Goal: Navigation & Orientation: Find specific page/section

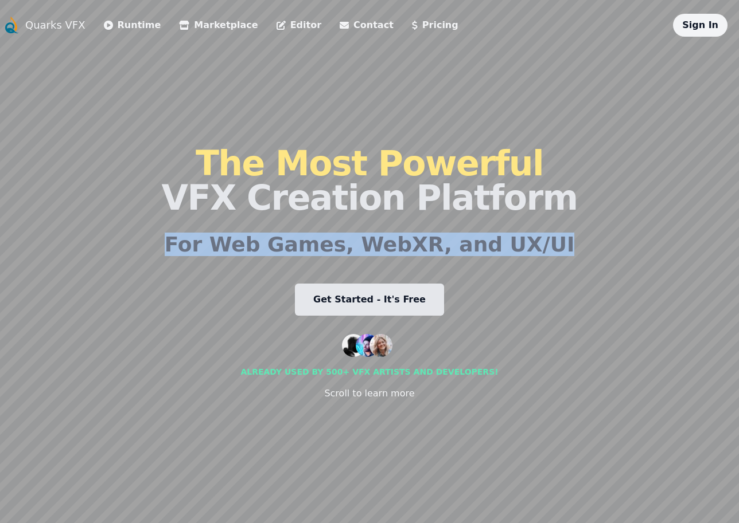
drag, startPoint x: 610, startPoint y: 185, endPoint x: 595, endPoint y: 333, distance: 148.7
click at [595, 333] on div "Quarks VFX Runtime Marketplace Editor Contact Pricing Sign In The Most Powerful…" at bounding box center [369, 262] width 734 height 496
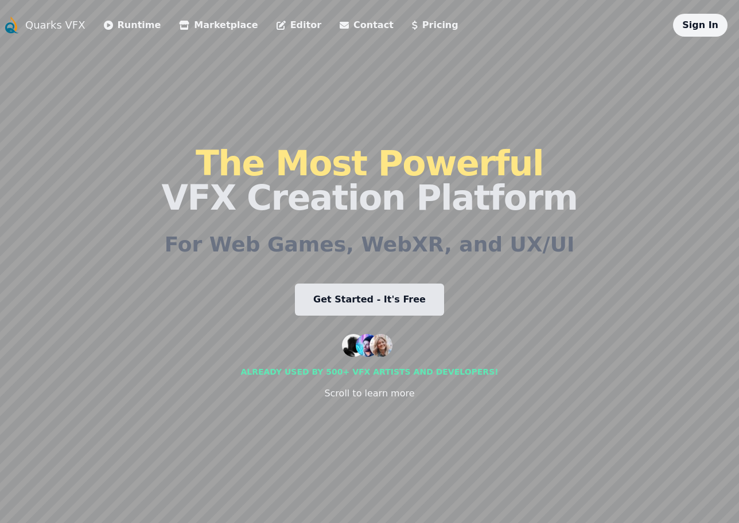
click at [595, 349] on div "Quarks VFX Runtime Marketplace Editor Contact Pricing Sign In The Most Powerful…" at bounding box center [369, 262] width 734 height 496
click at [529, 316] on div "The Most Powerful VFX Creation Platform For Web Games, WebXR, and UX/UI Get Sta…" at bounding box center [369, 273] width 416 height 473
click at [450, 242] on h2 "For Web Games, WebXR, and UX/UI" at bounding box center [370, 244] width 410 height 23
click at [270, 323] on div "The Most Powerful VFX Creation Platform For Web Games, WebXR, and UX/UI Get Sta…" at bounding box center [369, 273] width 416 height 473
click at [496, 230] on div "The Most Powerful VFX Creation Platform For Web Games, WebXR, and UX/UI Get Sta…" at bounding box center [369, 273] width 416 height 473
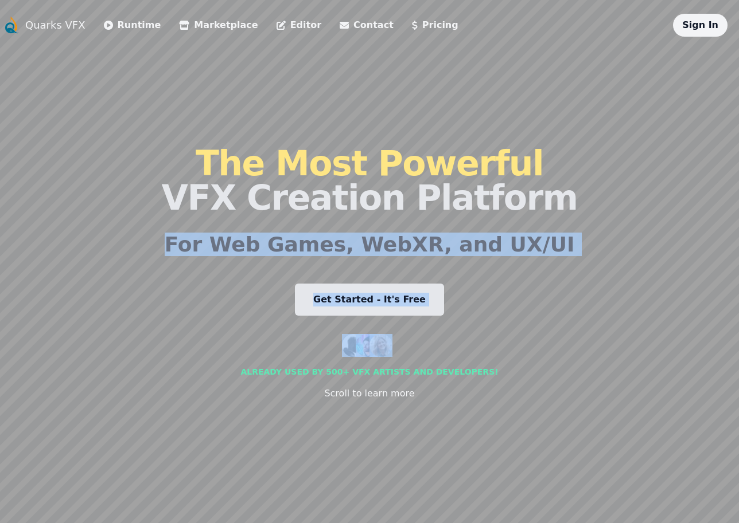
drag, startPoint x: 529, startPoint y: 326, endPoint x: 498, endPoint y: 182, distance: 146.7
click at [498, 182] on div "The Most Powerful VFX Creation Platform For Web Games, WebXR, and UX/UI Get Sta…" at bounding box center [369, 273] width 416 height 473
click at [300, 251] on h2 "For Web Games, WebXR, and UX/UI" at bounding box center [370, 244] width 410 height 23
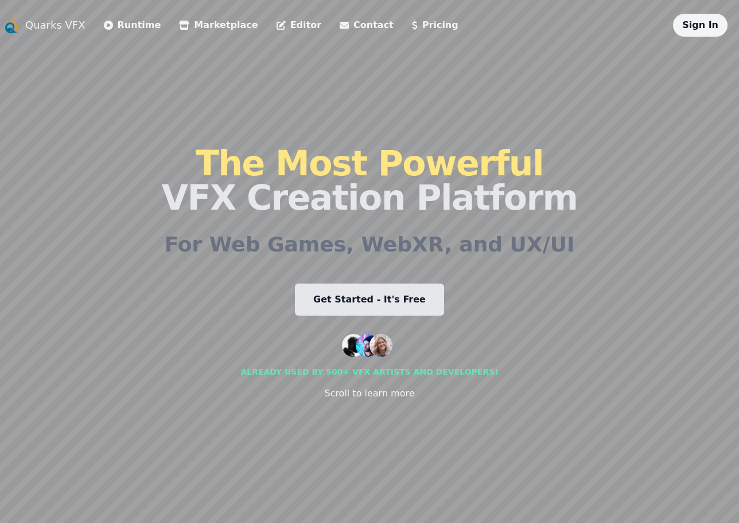
click at [114, 24] on link "Runtime" at bounding box center [132, 25] width 57 height 14
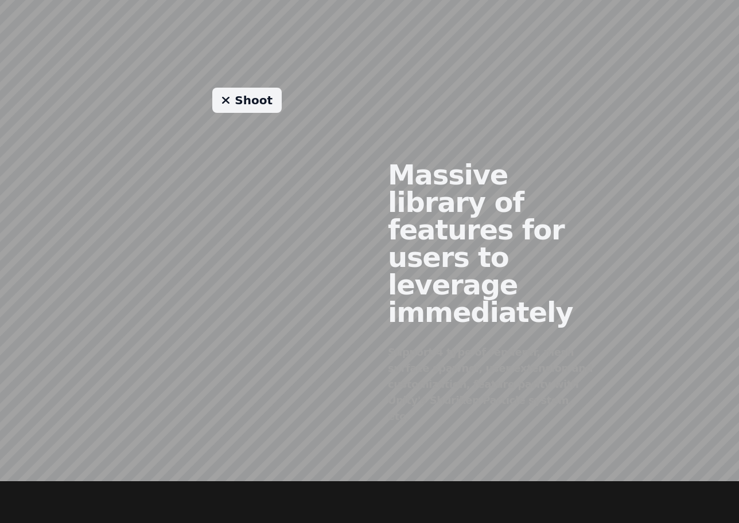
scroll to position [995, 0]
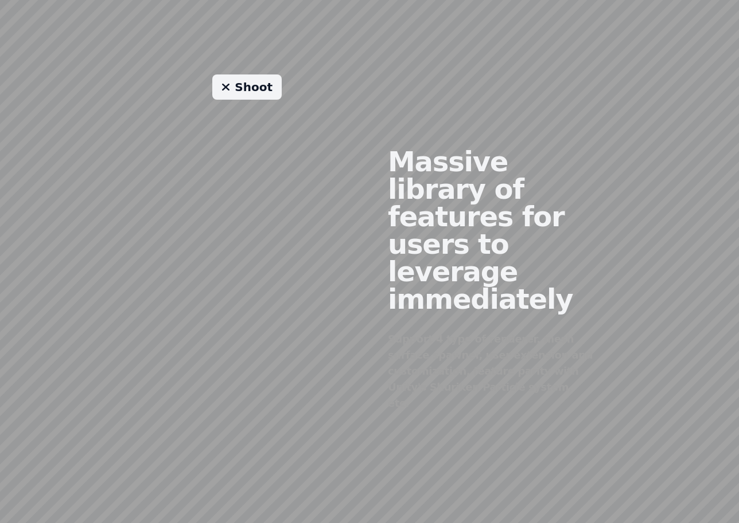
drag, startPoint x: 221, startPoint y: 147, endPoint x: 286, endPoint y: 141, distance: 65.1
click at [286, 141] on div "Shoot" at bounding box center [246, 271] width 245 height 392
drag, startPoint x: 170, startPoint y: 114, endPoint x: 199, endPoint y: 159, distance: 53.6
click at [199, 157] on div "Shoot" at bounding box center [246, 271] width 245 height 392
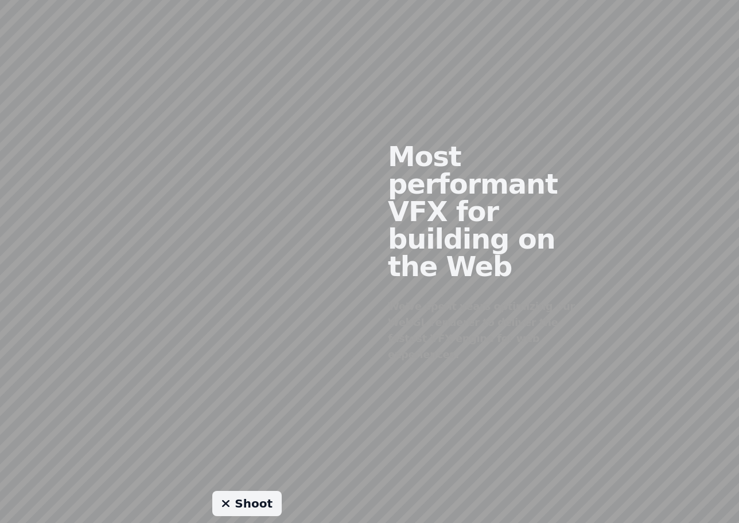
scroll to position [569, 0]
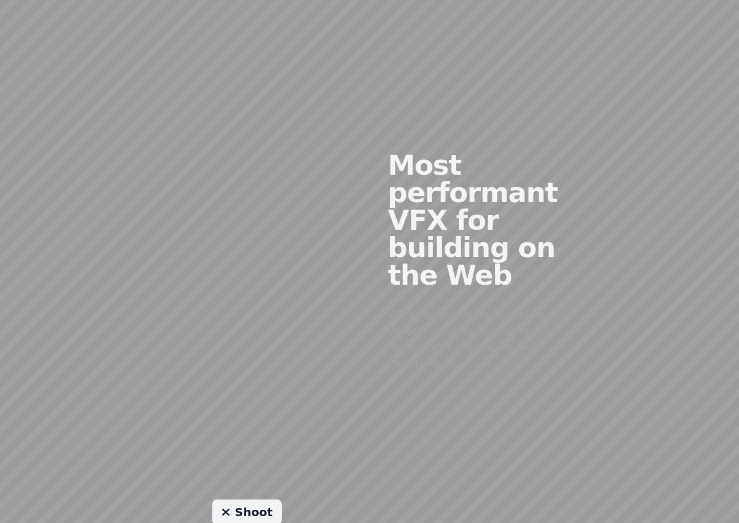
drag, startPoint x: 258, startPoint y: 195, endPoint x: 278, endPoint y: 239, distance: 48.5
click at [278, 239] on div at bounding box center [246, 252] width 245 height 349
click at [299, 167] on div at bounding box center [246, 252] width 245 height 349
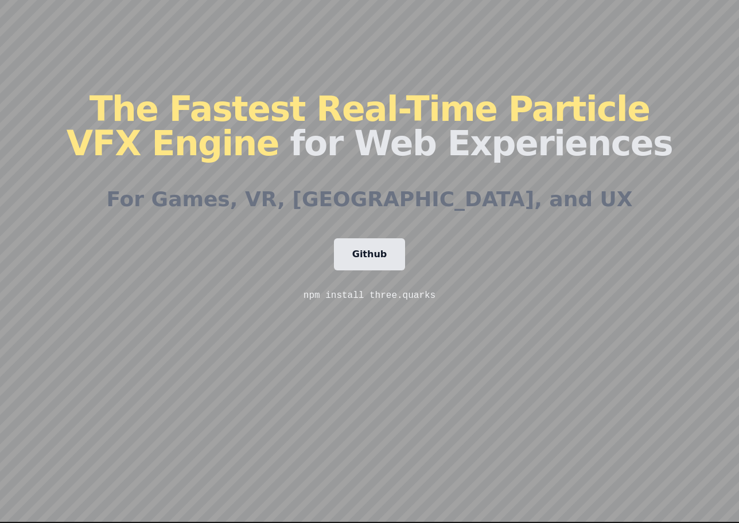
scroll to position [99, 0]
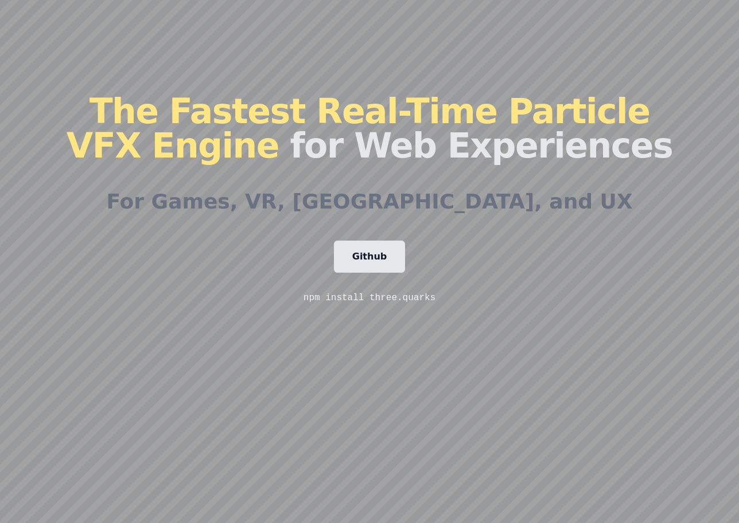
click at [489, 259] on div "The Fastest Real-Time Particle VFX Engine for Web Experiences For Games, VR, AR…" at bounding box center [369, 199] width 605 height 523
